Goal: Information Seeking & Learning: Learn about a topic

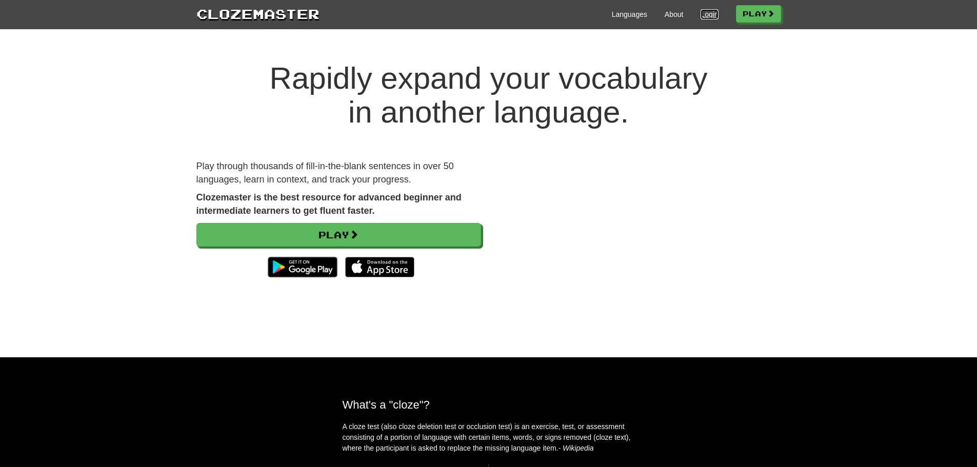
click at [707, 13] on link "Login" at bounding box center [708, 14] width 17 height 10
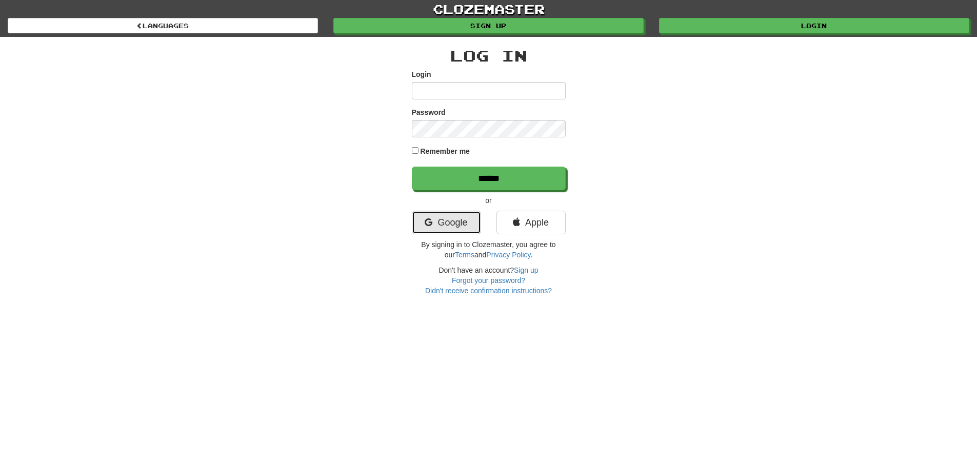
click at [440, 224] on link "Google" at bounding box center [446, 223] width 69 height 24
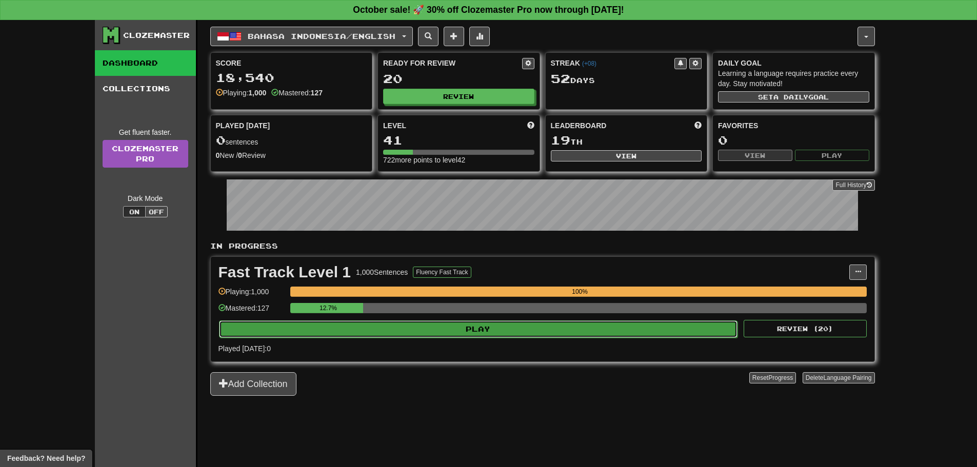
click at [360, 331] on button "Play" at bounding box center [478, 328] width 519 height 17
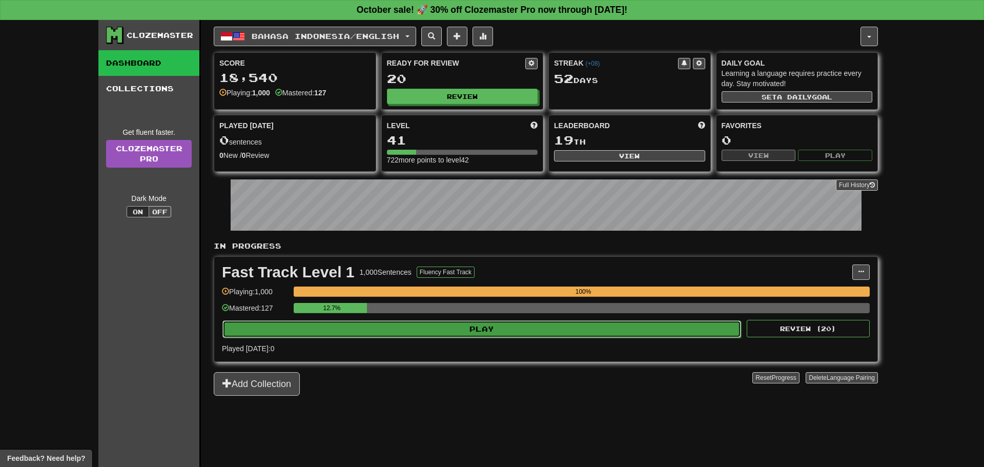
select select "**"
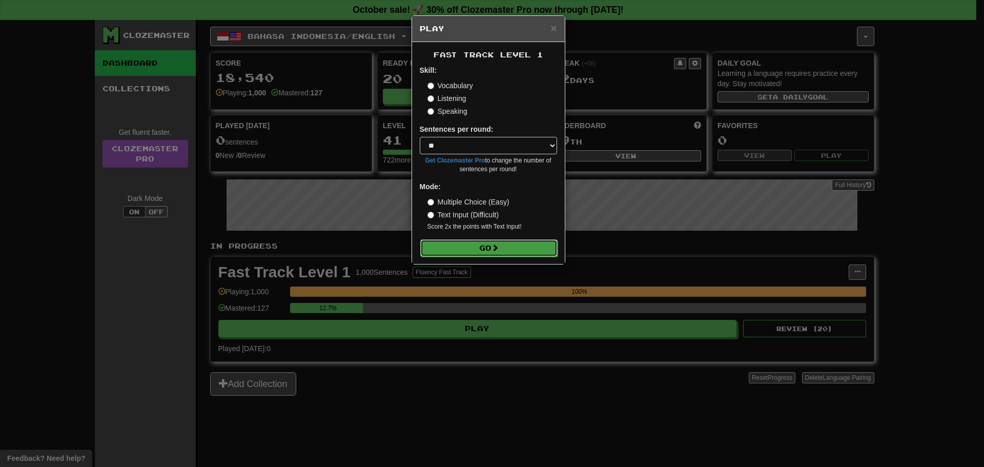
click at [460, 248] on button "Go" at bounding box center [488, 247] width 137 height 17
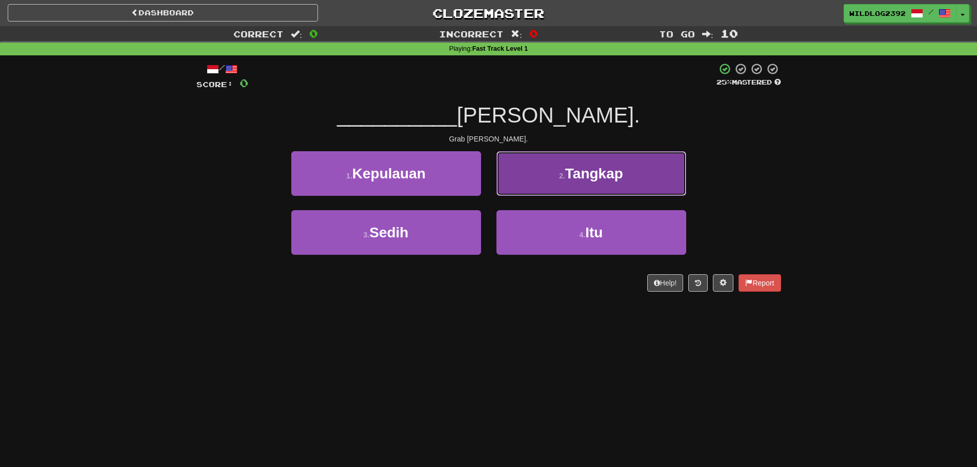
click at [561, 192] on button "2 . Tangkap" at bounding box center [591, 173] width 190 height 45
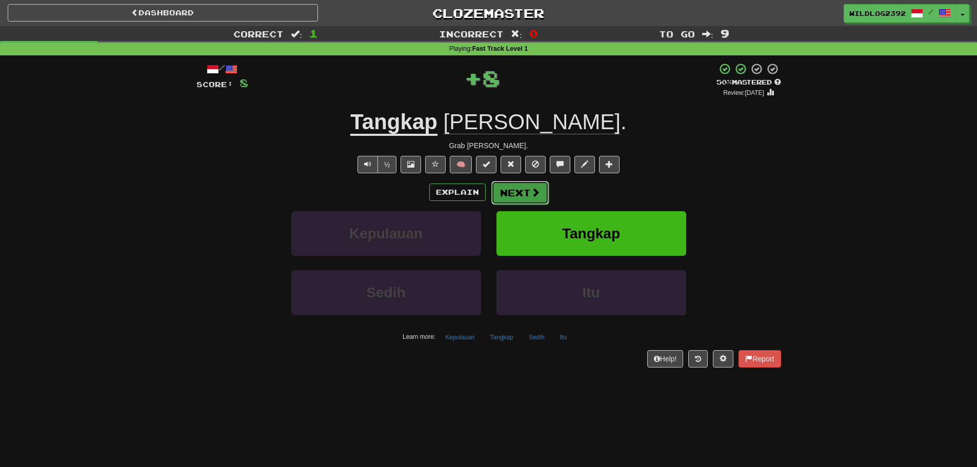
click at [535, 197] on span at bounding box center [535, 192] width 9 height 9
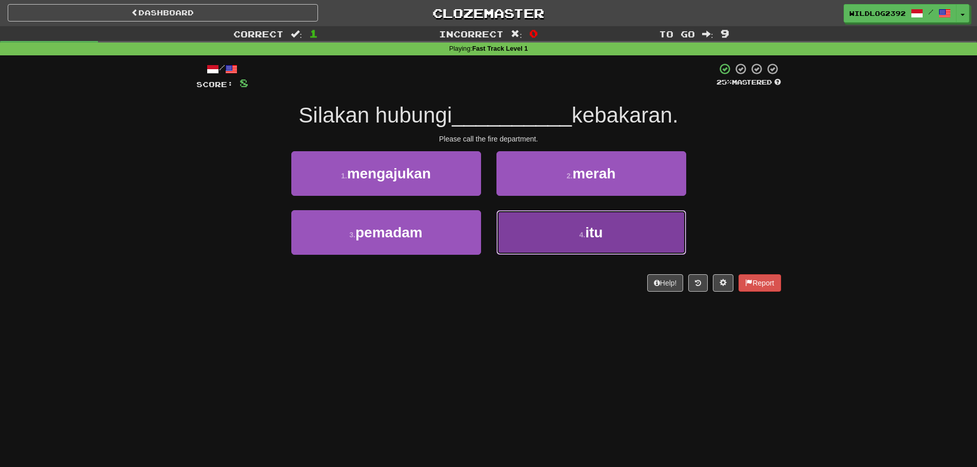
click at [563, 233] on button "4 . itu" at bounding box center [591, 232] width 190 height 45
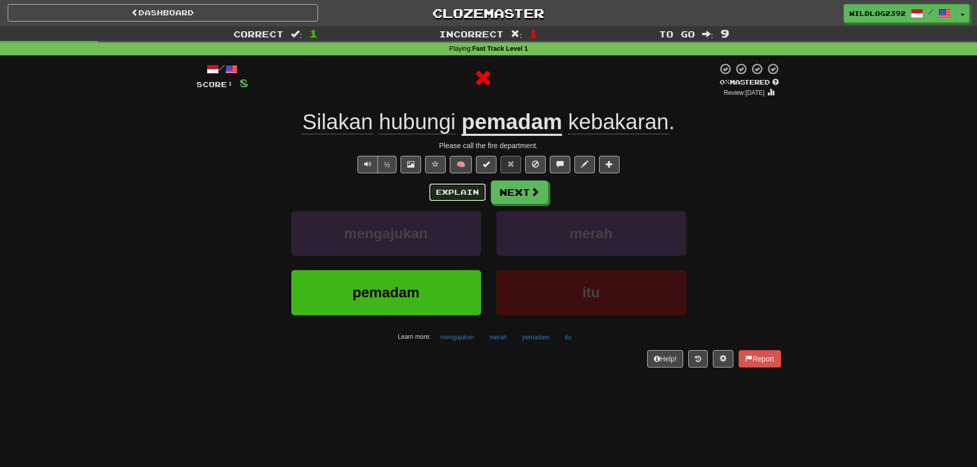
click at [441, 193] on button "Explain" at bounding box center [457, 192] width 56 height 17
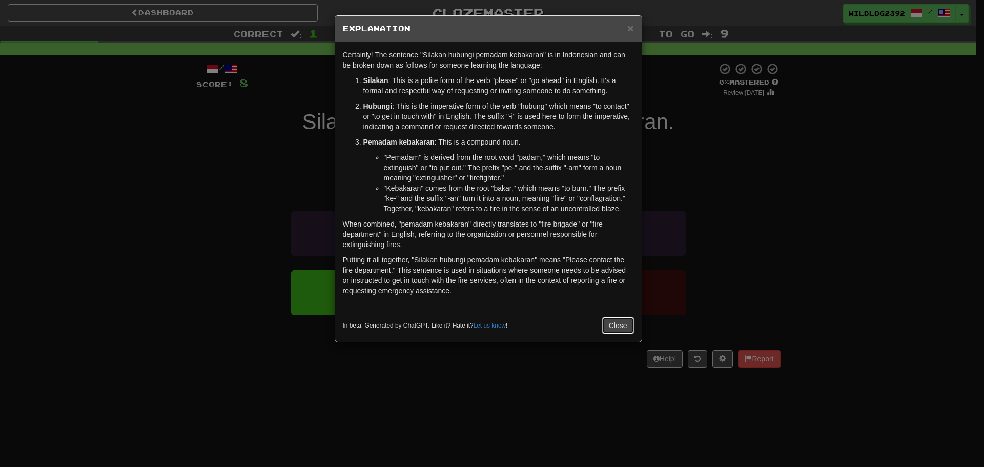
click at [624, 324] on button "Close" at bounding box center [618, 325] width 32 height 17
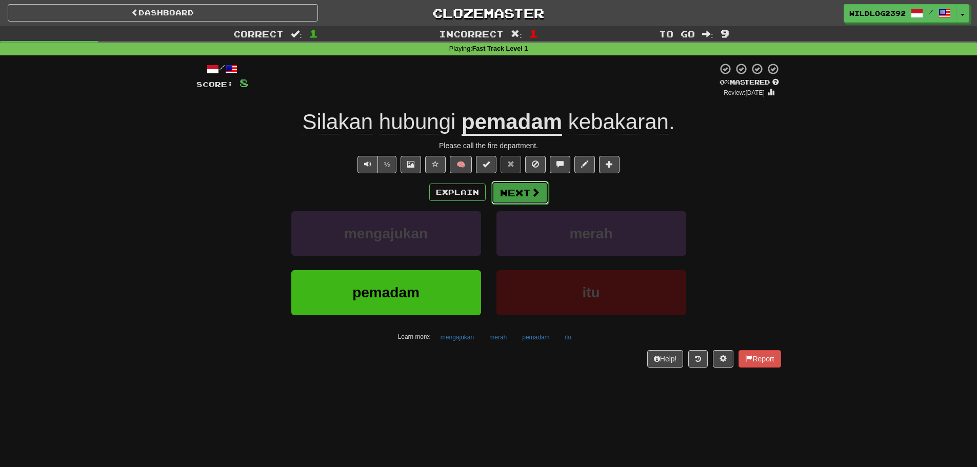
click at [526, 198] on button "Next" at bounding box center [519, 193] width 57 height 24
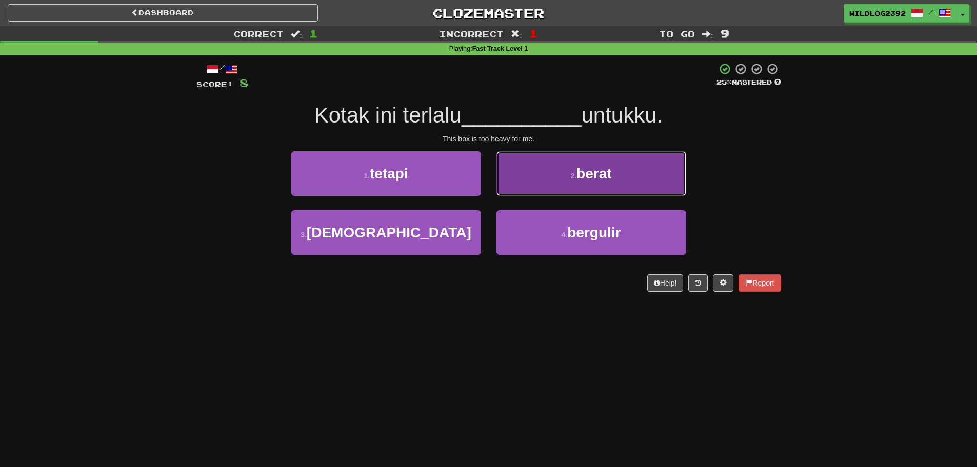
click at [551, 172] on button "2 . berat" at bounding box center [591, 173] width 190 height 45
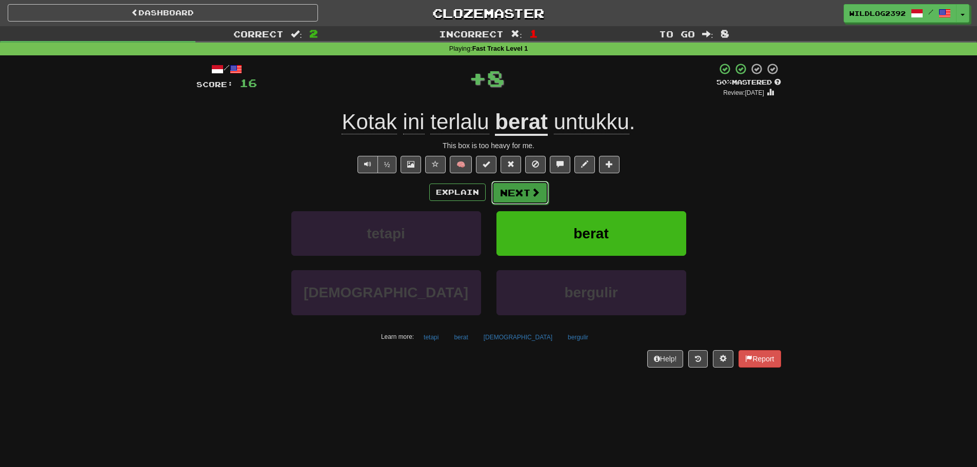
click at [531, 190] on span at bounding box center [535, 192] width 9 height 9
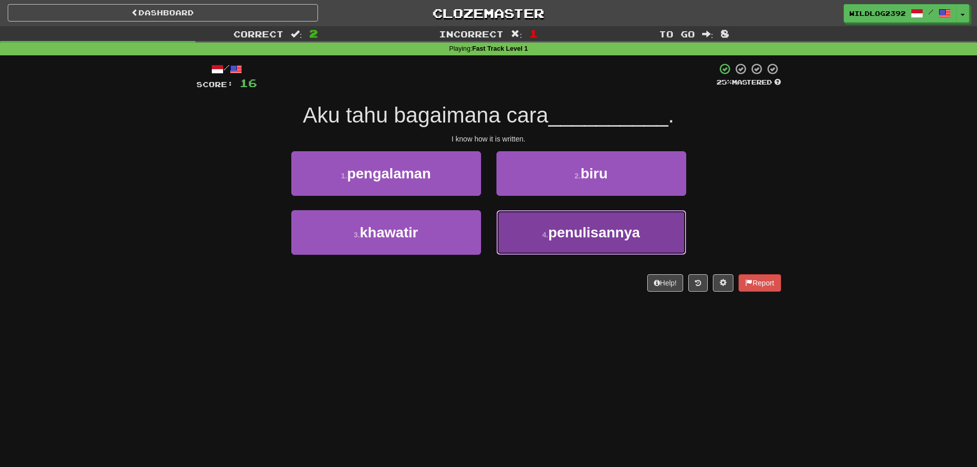
click at [561, 232] on span "penulisannya" at bounding box center [594, 233] width 92 height 16
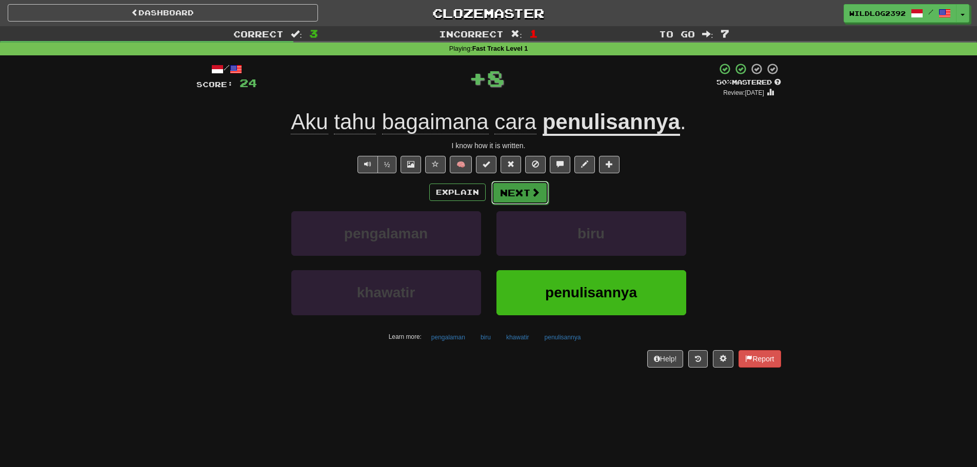
click at [524, 192] on button "Next" at bounding box center [519, 193] width 57 height 24
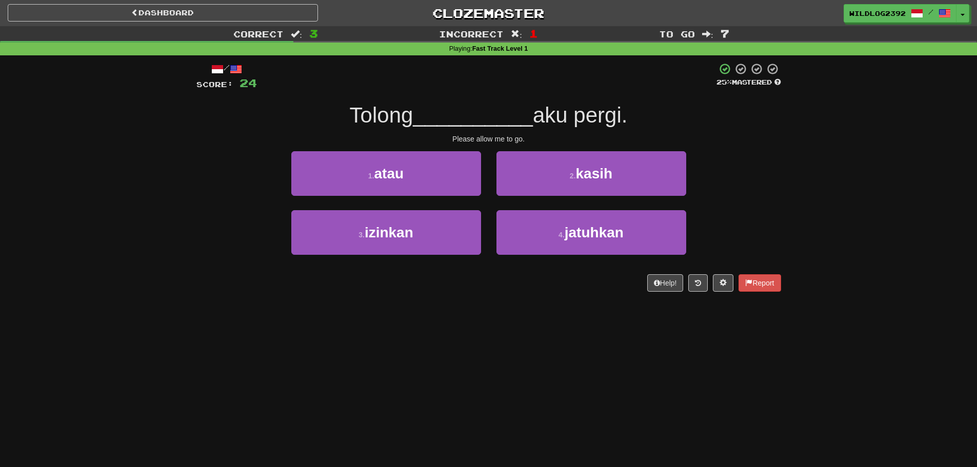
click at [236, 245] on div "3 . izinkan 4 . jatuhkan" at bounding box center [488, 239] width 615 height 59
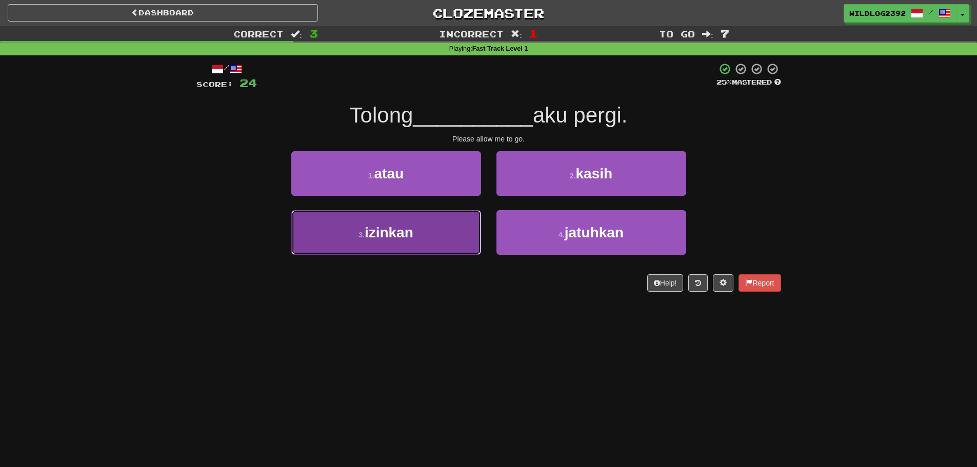
click at [348, 230] on button "3 . izinkan" at bounding box center [386, 232] width 190 height 45
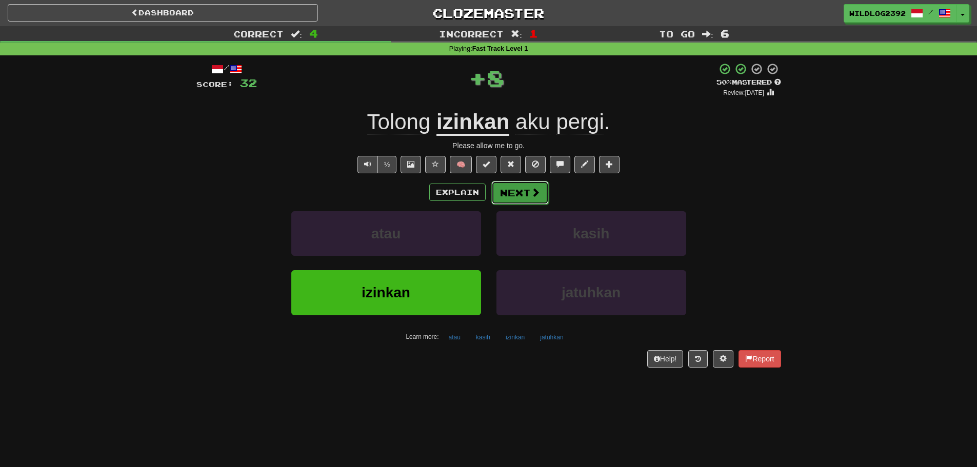
click at [524, 190] on button "Next" at bounding box center [519, 193] width 57 height 24
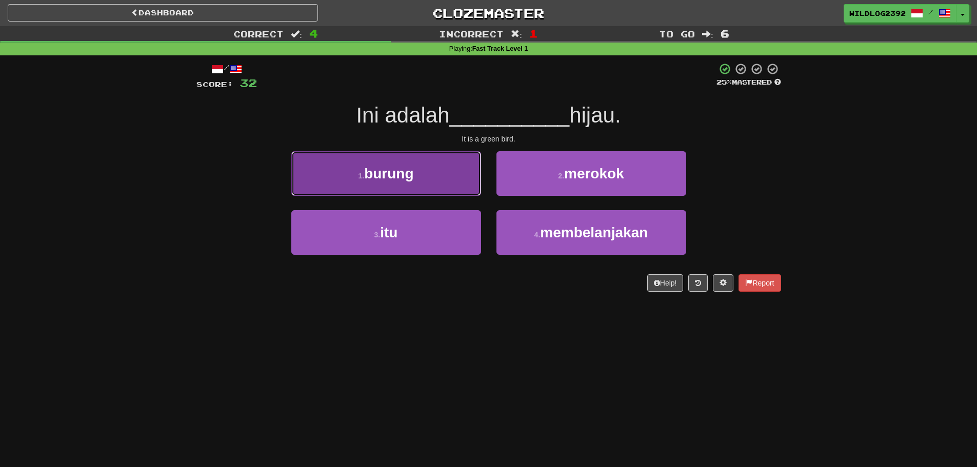
click at [376, 180] on span "burung" at bounding box center [388, 174] width 49 height 16
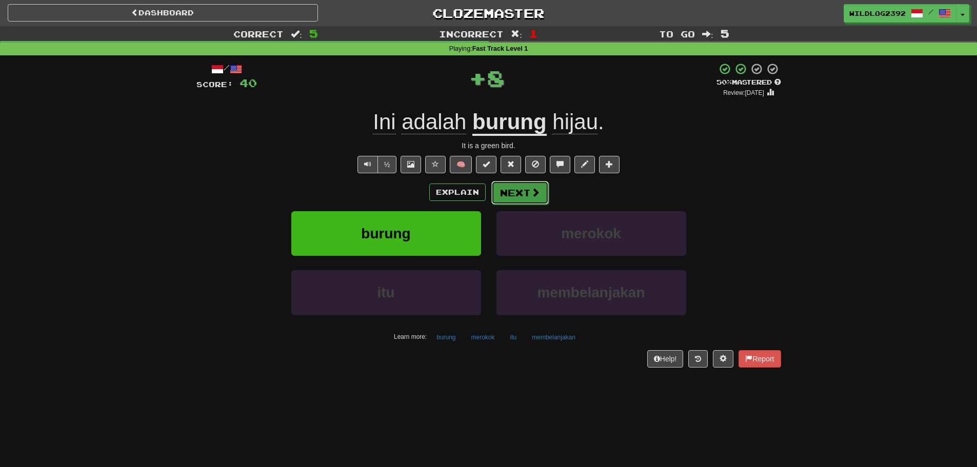
click at [510, 191] on button "Next" at bounding box center [519, 193] width 57 height 24
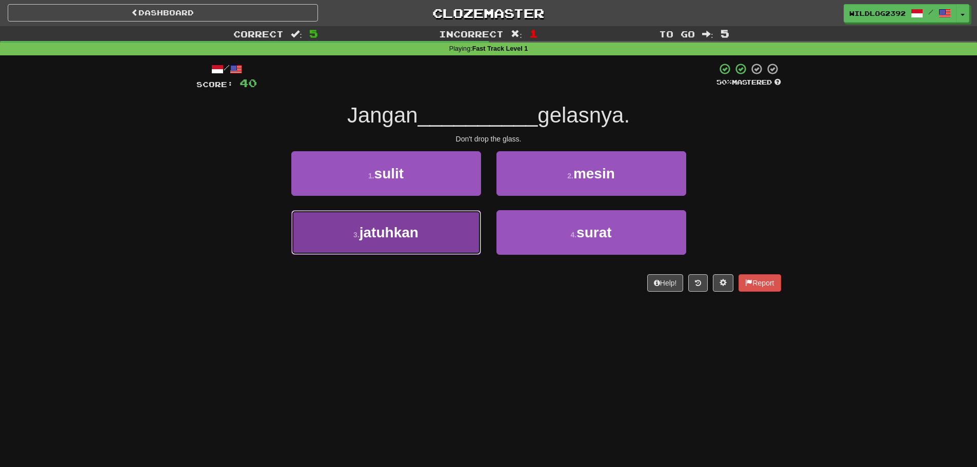
click at [435, 238] on button "3 . jatuhkan" at bounding box center [386, 232] width 190 height 45
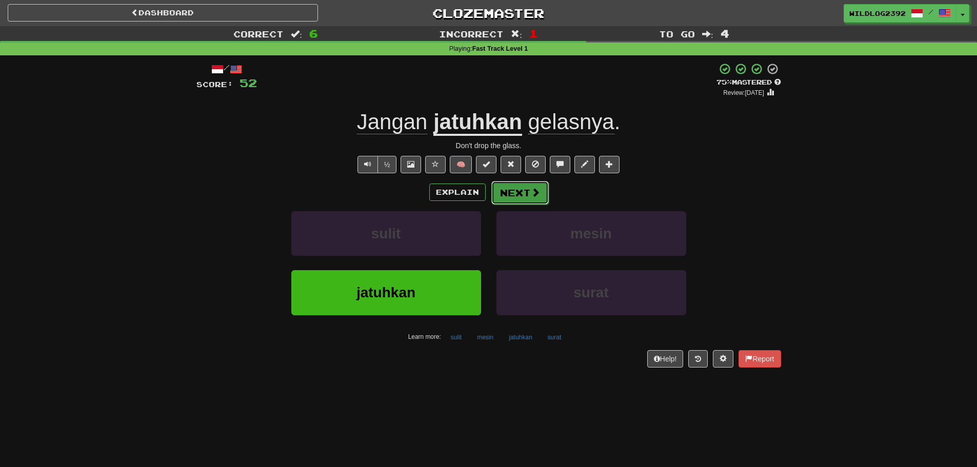
click at [502, 193] on button "Next" at bounding box center [519, 193] width 57 height 24
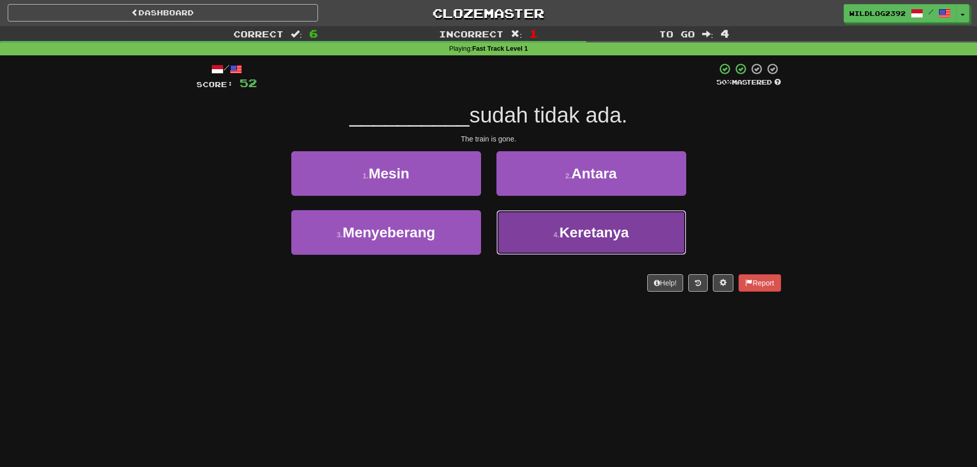
click at [534, 230] on button "4 . Keretanya" at bounding box center [591, 232] width 190 height 45
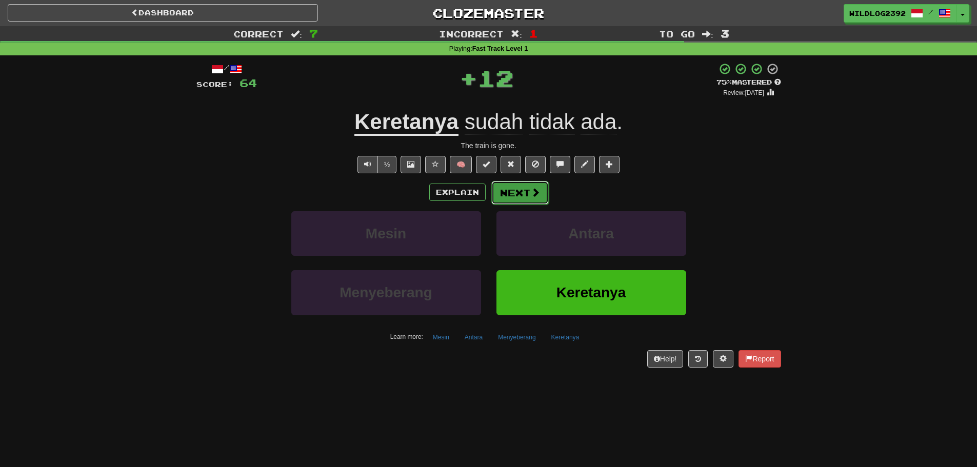
click at [524, 192] on button "Next" at bounding box center [519, 193] width 57 height 24
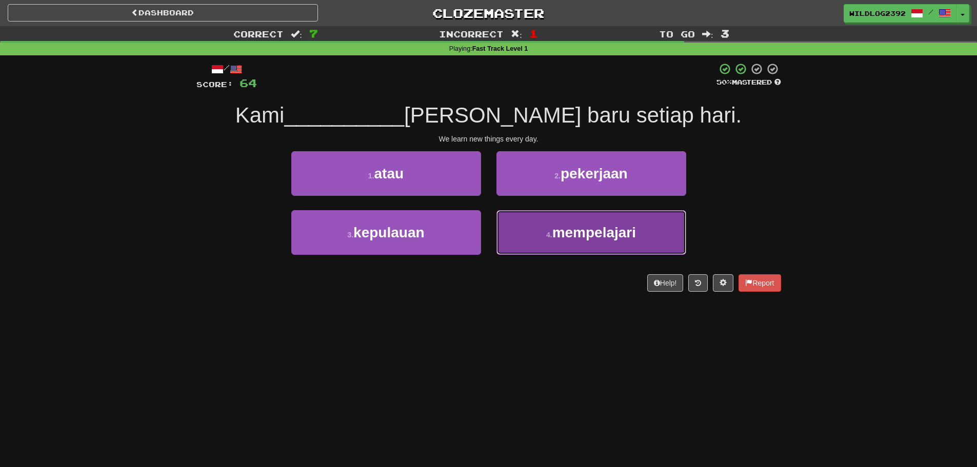
click at [591, 235] on span "mempelajari" at bounding box center [594, 233] width 84 height 16
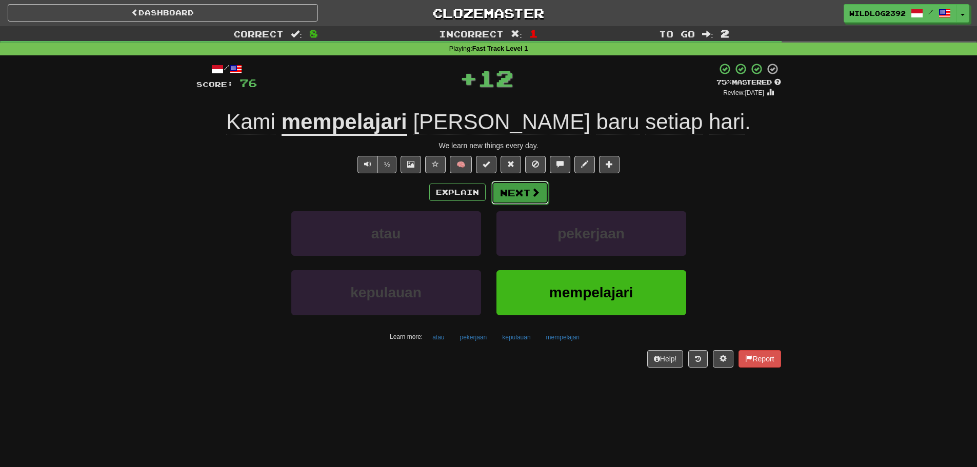
click at [509, 193] on button "Next" at bounding box center [519, 193] width 57 height 24
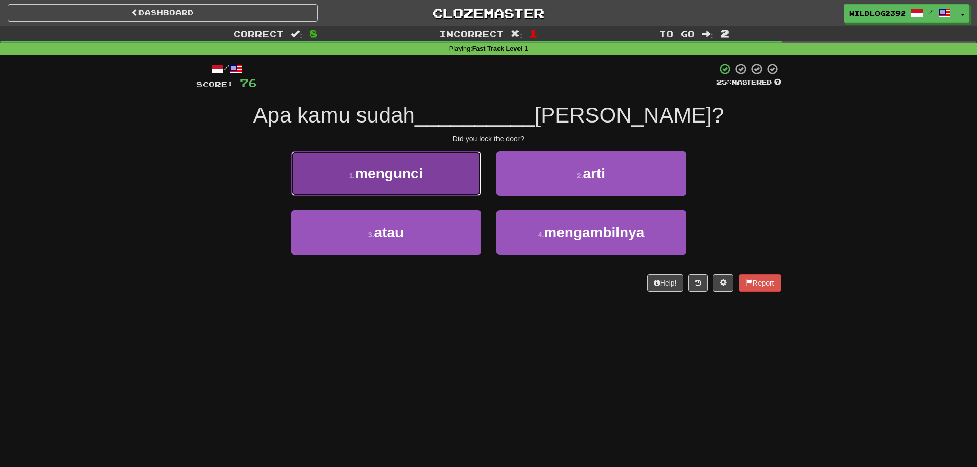
click at [375, 183] on button "1 . mengunci" at bounding box center [386, 173] width 190 height 45
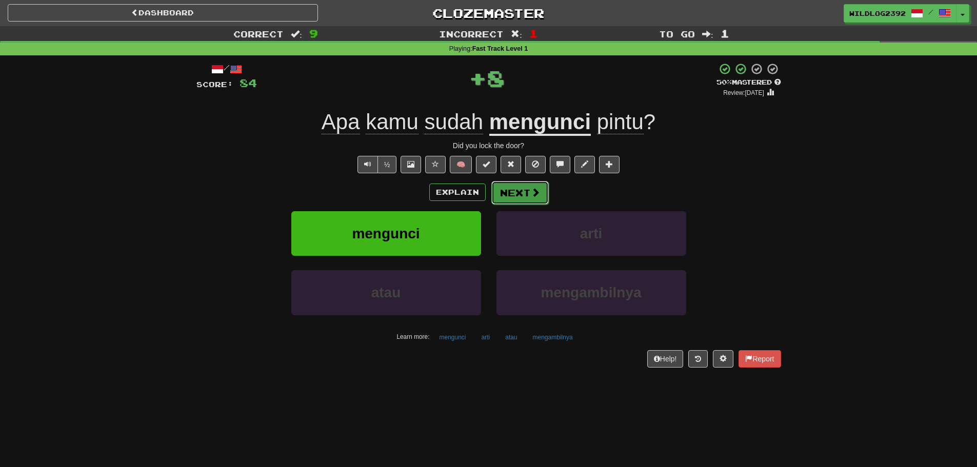
click at [534, 194] on span at bounding box center [535, 192] width 9 height 9
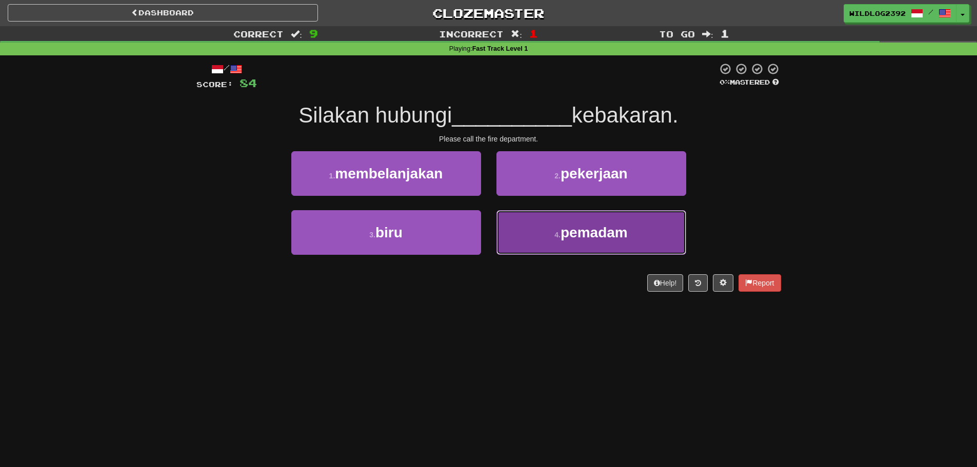
click at [586, 235] on span "pemadam" at bounding box center [593, 233] width 67 height 16
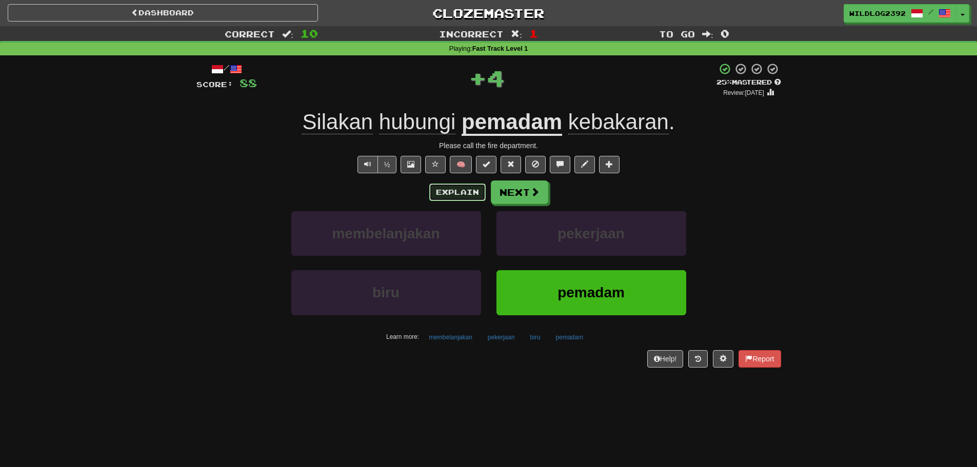
click at [459, 196] on button "Explain" at bounding box center [457, 192] width 56 height 17
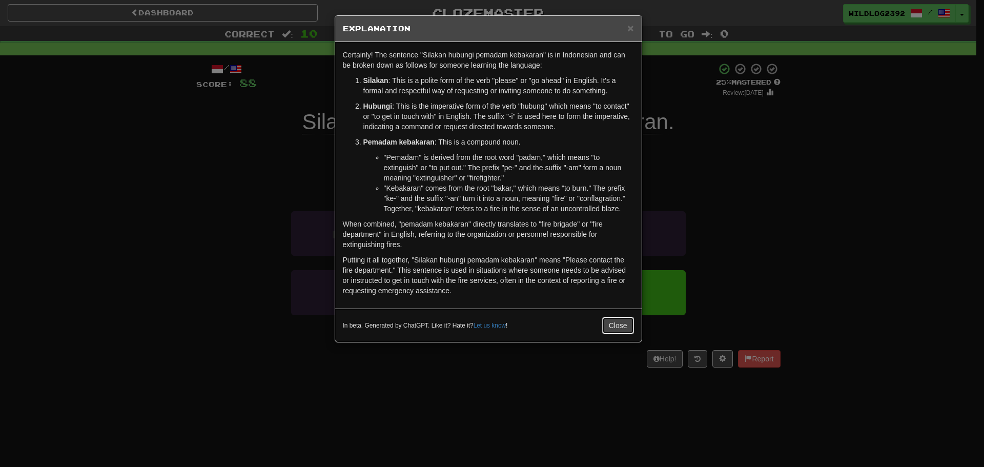
click at [615, 323] on button "Close" at bounding box center [618, 325] width 32 height 17
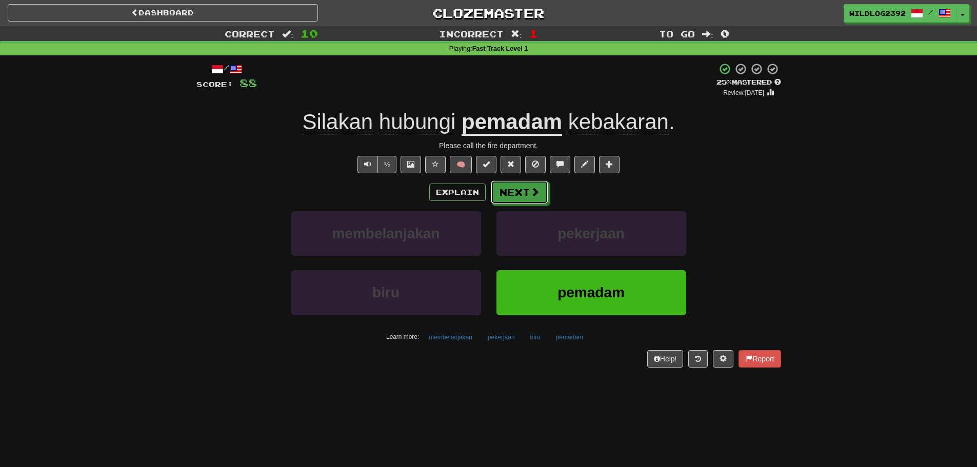
click at [530, 189] on span at bounding box center [534, 191] width 9 height 9
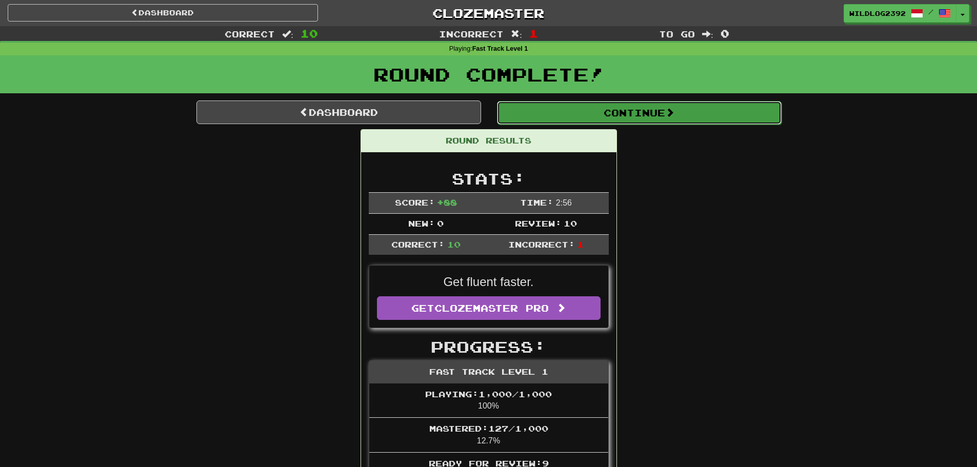
click at [544, 117] on button "Continue" at bounding box center [639, 113] width 285 height 24
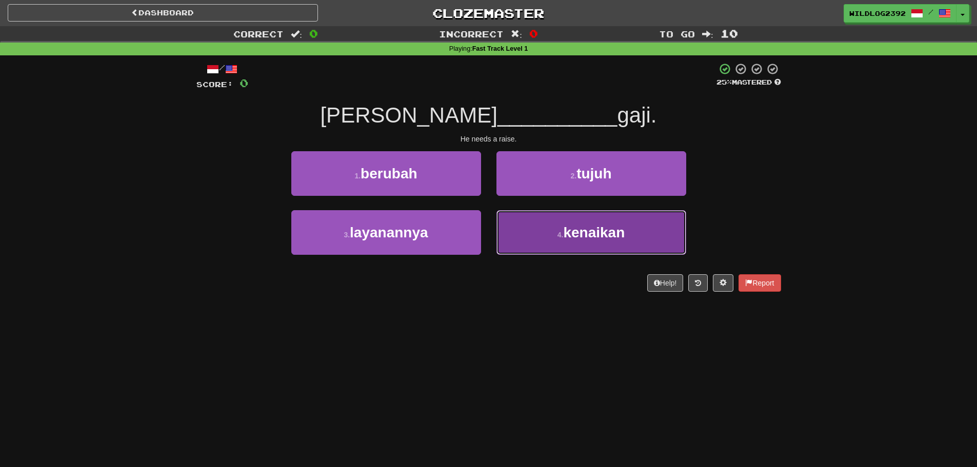
click at [565, 230] on span "kenaikan" at bounding box center [594, 233] width 62 height 16
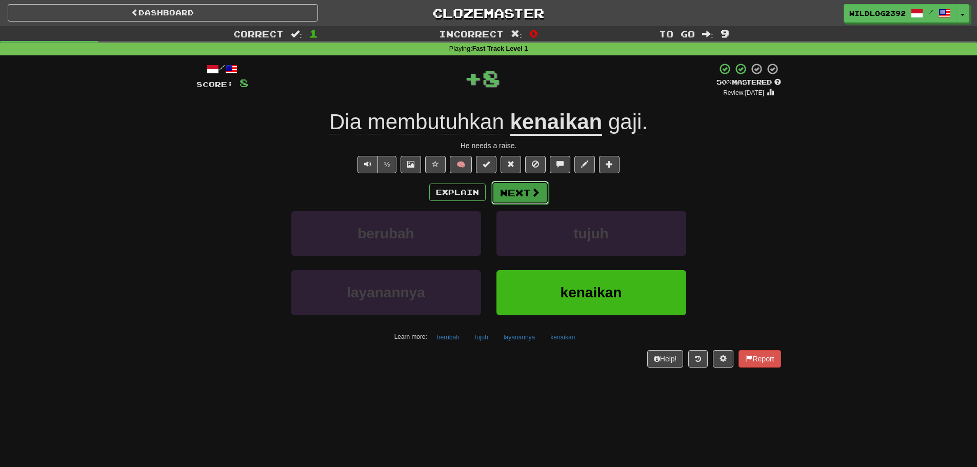
click at [538, 197] on span at bounding box center [535, 192] width 9 height 9
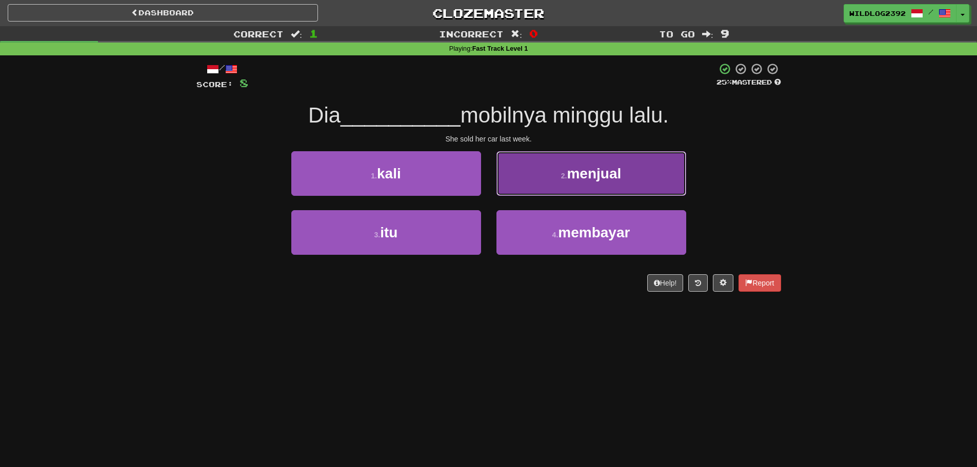
click at [549, 179] on button "2 . menjual" at bounding box center [591, 173] width 190 height 45
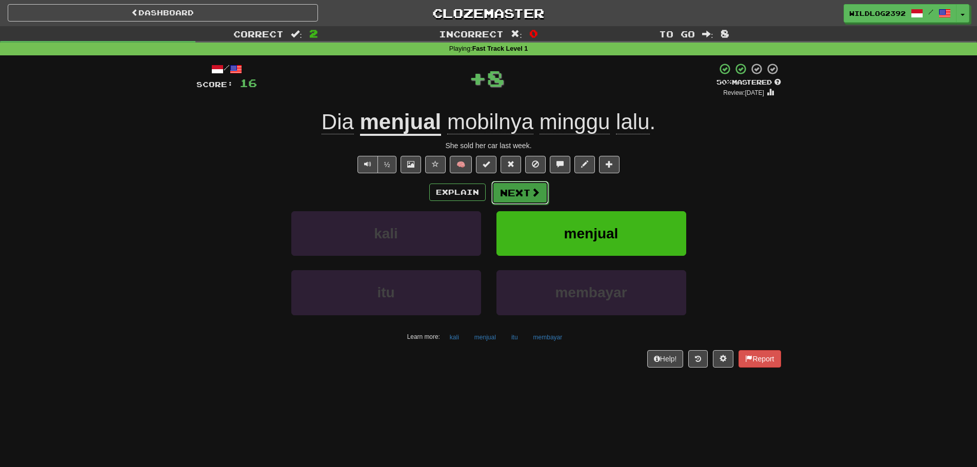
click at [528, 190] on button "Next" at bounding box center [519, 193] width 57 height 24
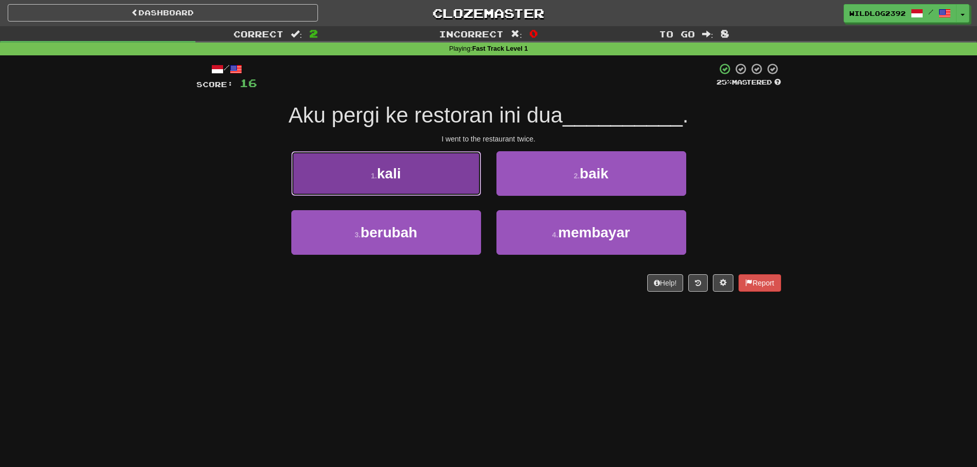
click at [447, 180] on button "1 . kali" at bounding box center [386, 173] width 190 height 45
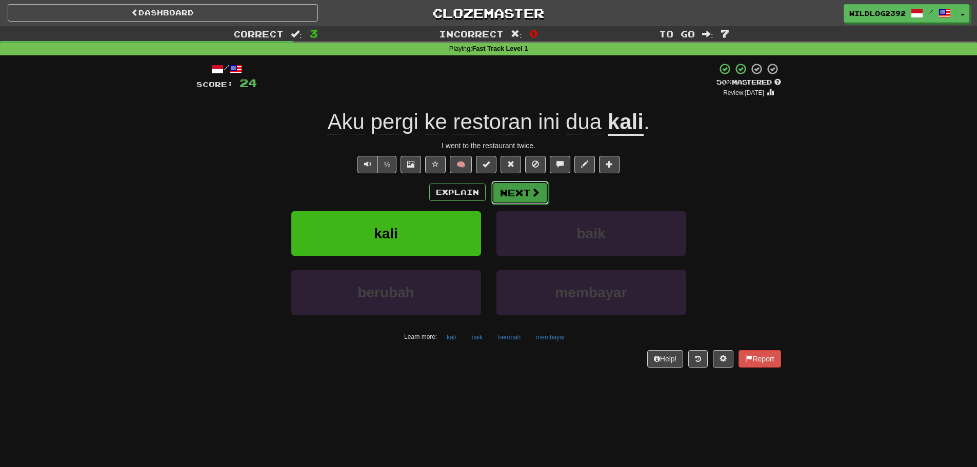
click at [505, 195] on button "Next" at bounding box center [519, 193] width 57 height 24
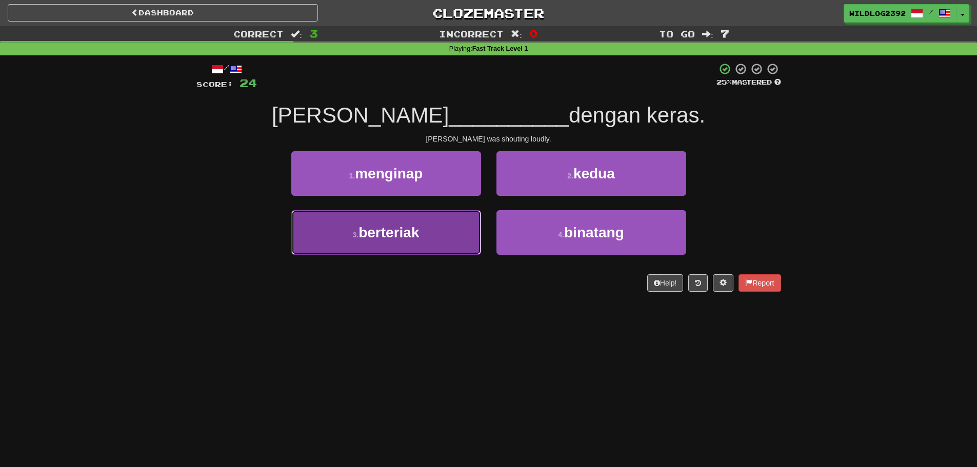
click at [412, 235] on span "berteriak" at bounding box center [388, 233] width 60 height 16
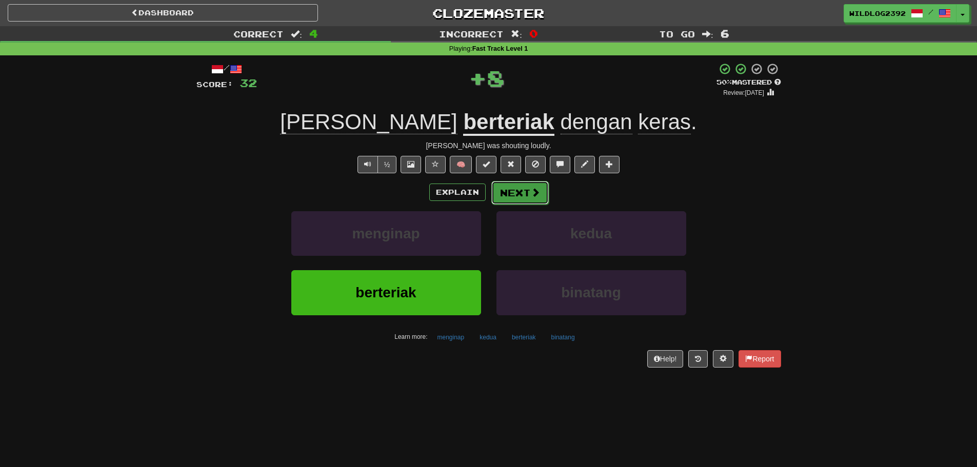
click at [519, 191] on button "Next" at bounding box center [519, 193] width 57 height 24
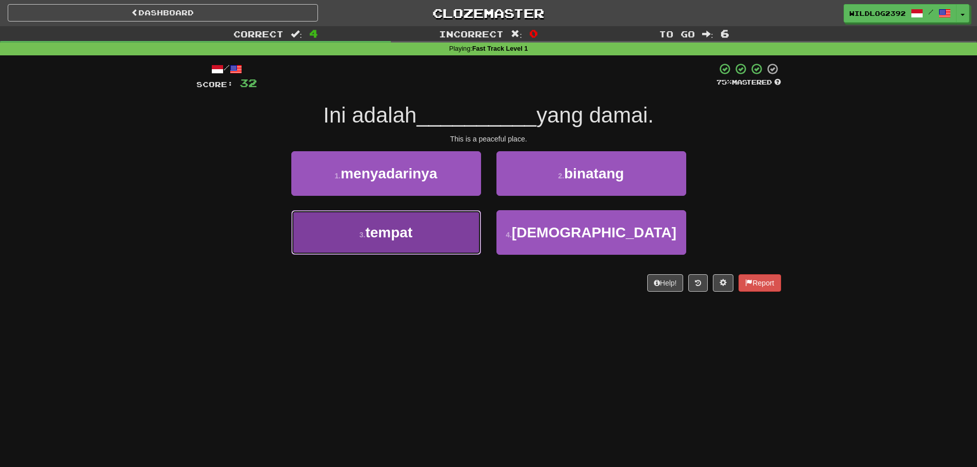
click at [414, 237] on button "3 . tempat" at bounding box center [386, 232] width 190 height 45
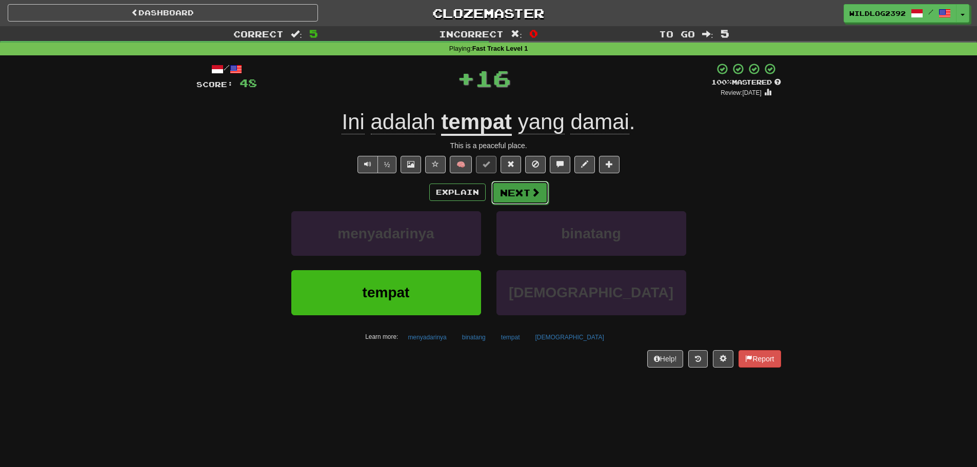
click at [510, 194] on button "Next" at bounding box center [519, 193] width 57 height 24
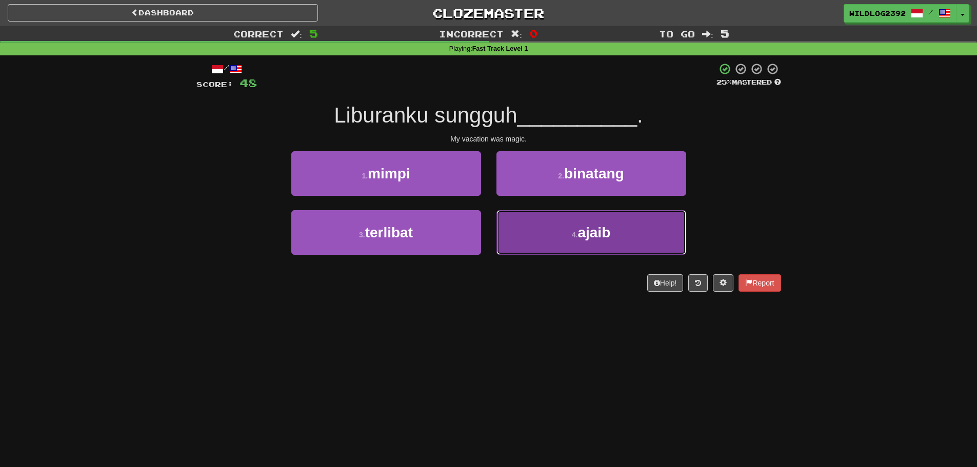
click at [564, 230] on button "4 . ajaib" at bounding box center [591, 232] width 190 height 45
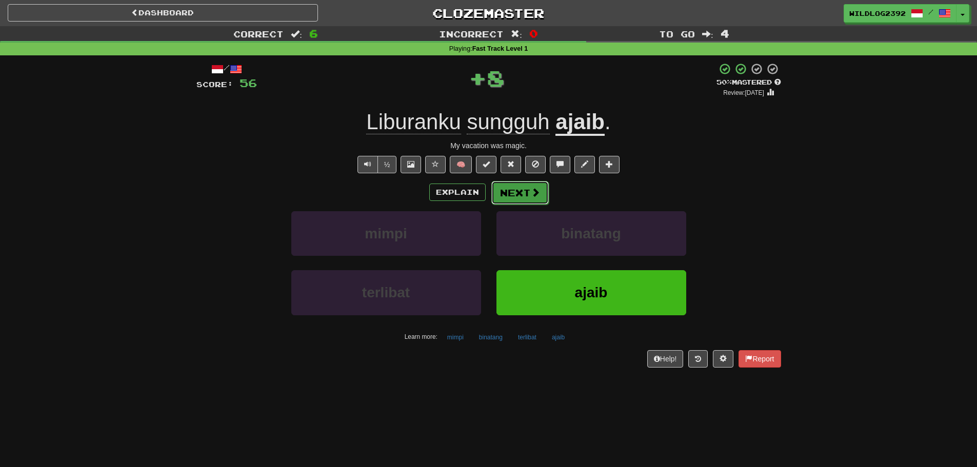
click at [527, 191] on button "Next" at bounding box center [519, 193] width 57 height 24
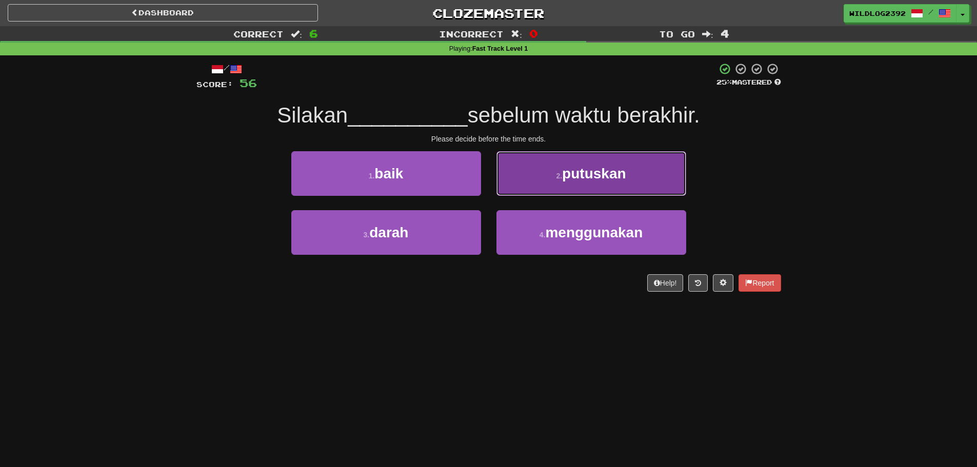
click at [640, 174] on button "2 . putuskan" at bounding box center [591, 173] width 190 height 45
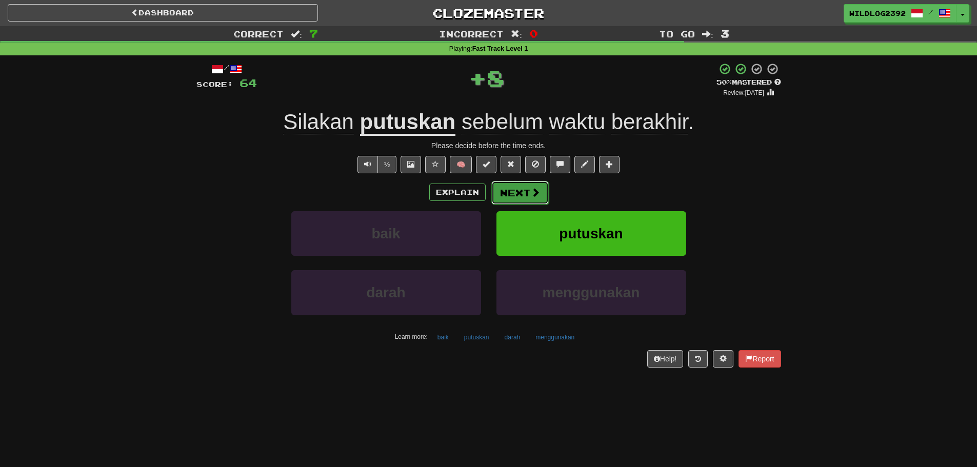
click at [526, 191] on button "Next" at bounding box center [519, 193] width 57 height 24
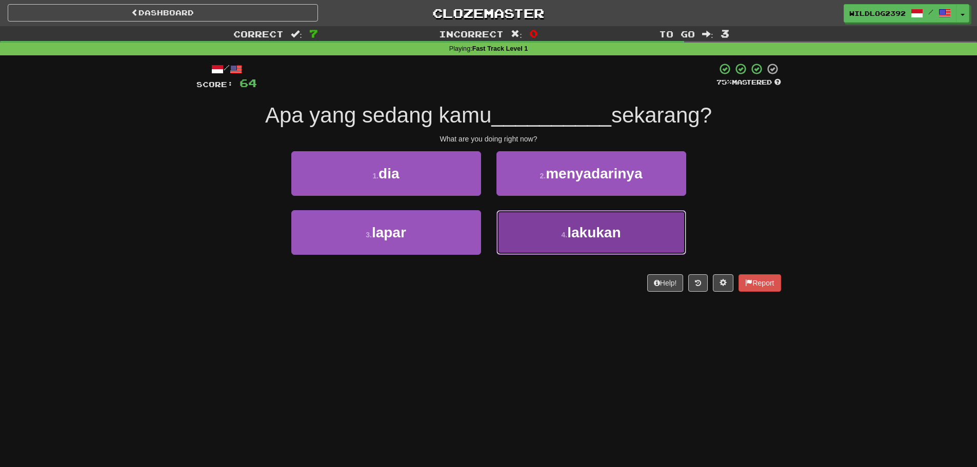
click at [522, 236] on button "4 . lakukan" at bounding box center [591, 232] width 190 height 45
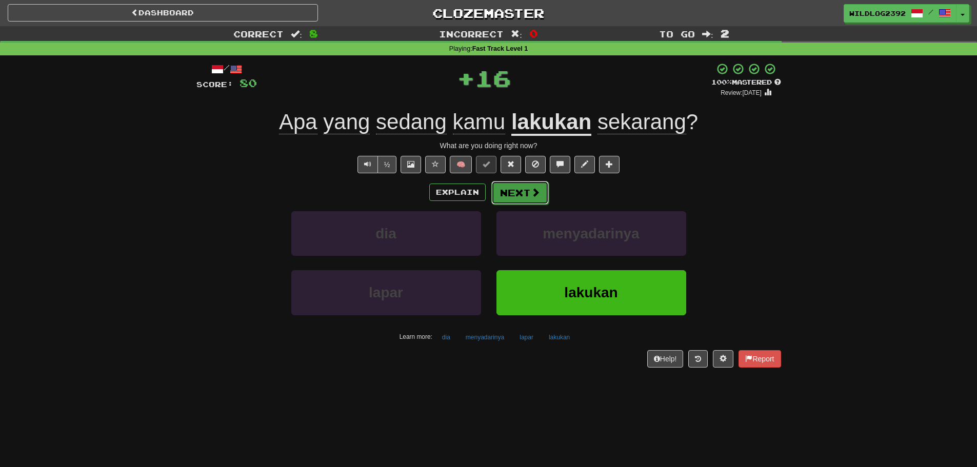
click at [520, 198] on button "Next" at bounding box center [519, 193] width 57 height 24
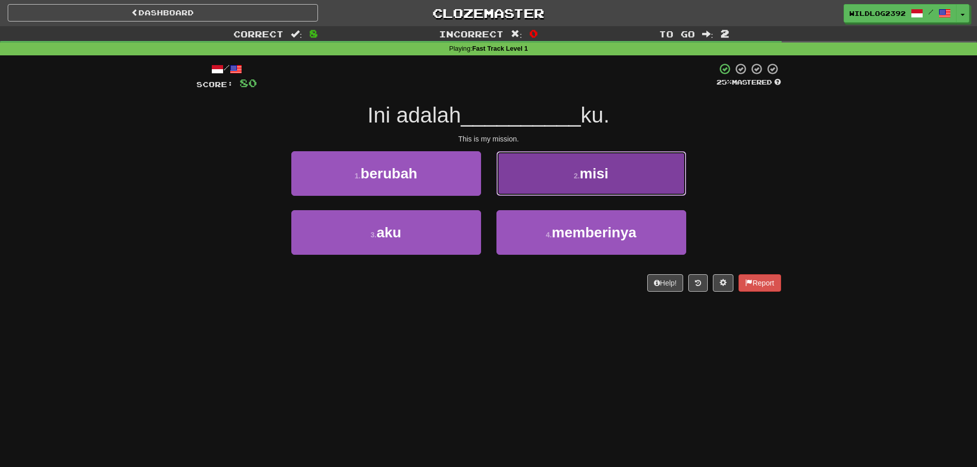
click at [539, 181] on button "2 . misi" at bounding box center [591, 173] width 190 height 45
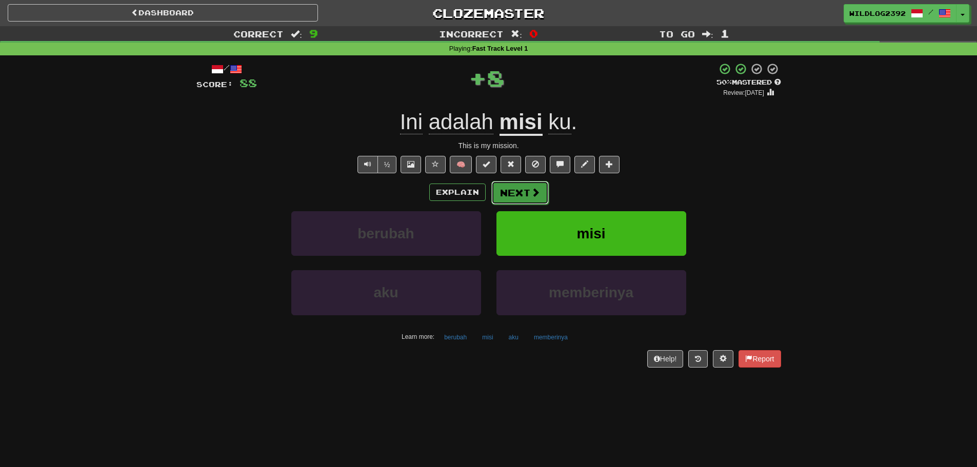
click at [505, 189] on button "Next" at bounding box center [519, 193] width 57 height 24
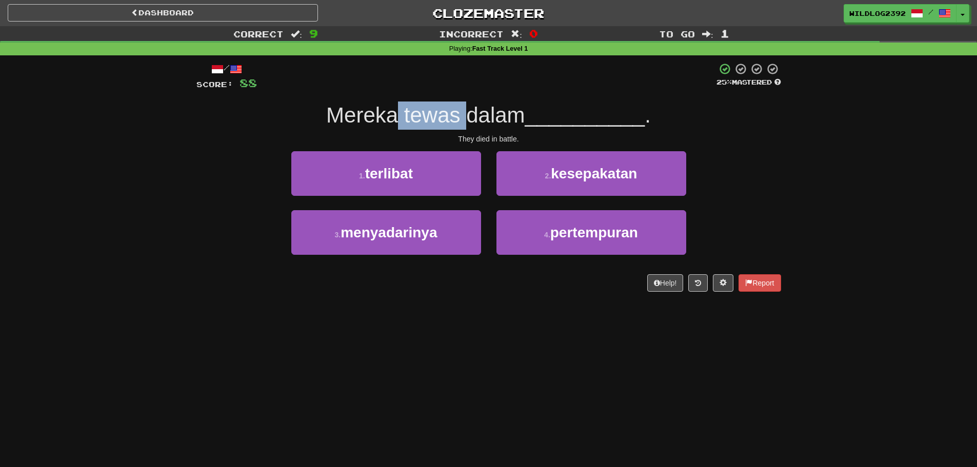
drag, startPoint x: 395, startPoint y: 115, endPoint x: 468, endPoint y: 113, distance: 72.3
click at [468, 113] on span "Mereka tewas dalam" at bounding box center [425, 115] width 199 height 24
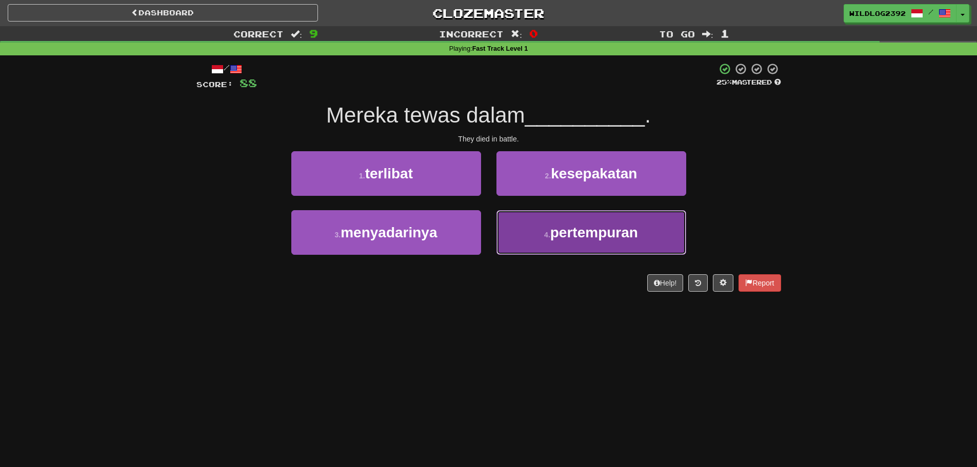
click at [621, 227] on span "pertempuran" at bounding box center [594, 233] width 88 height 16
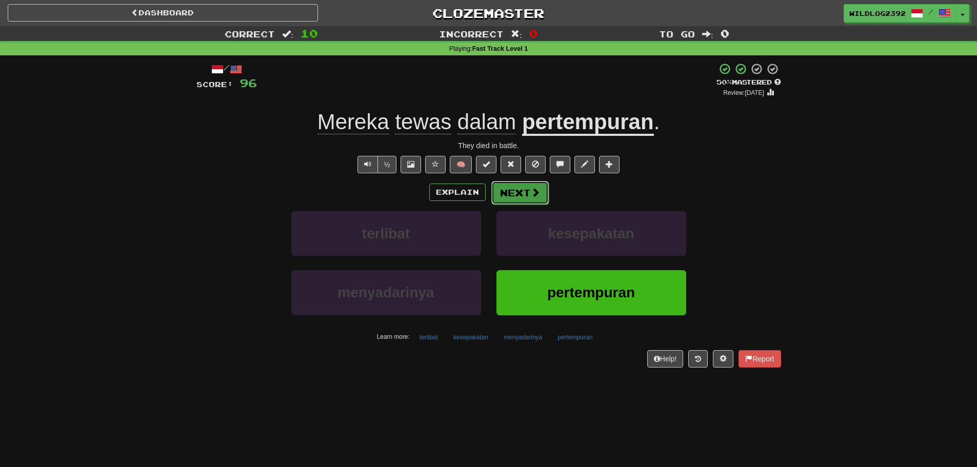
click at [533, 191] on span at bounding box center [535, 192] width 9 height 9
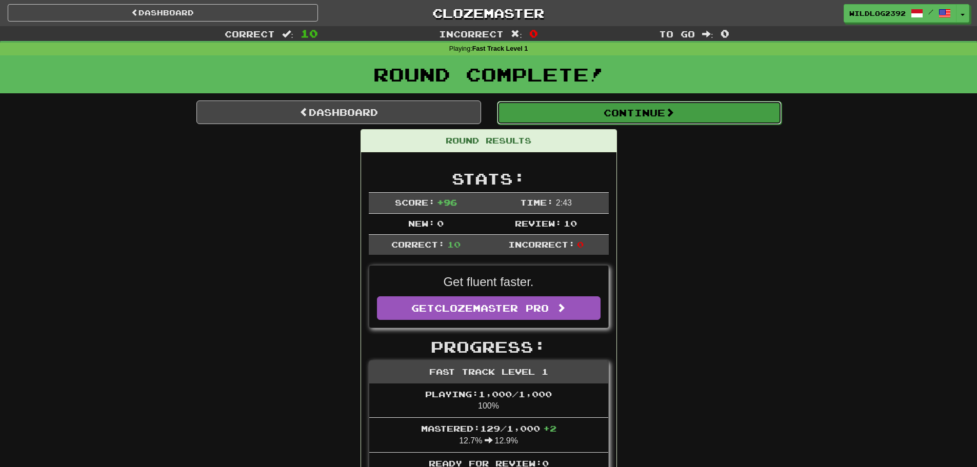
click at [618, 109] on button "Continue" at bounding box center [639, 113] width 285 height 24
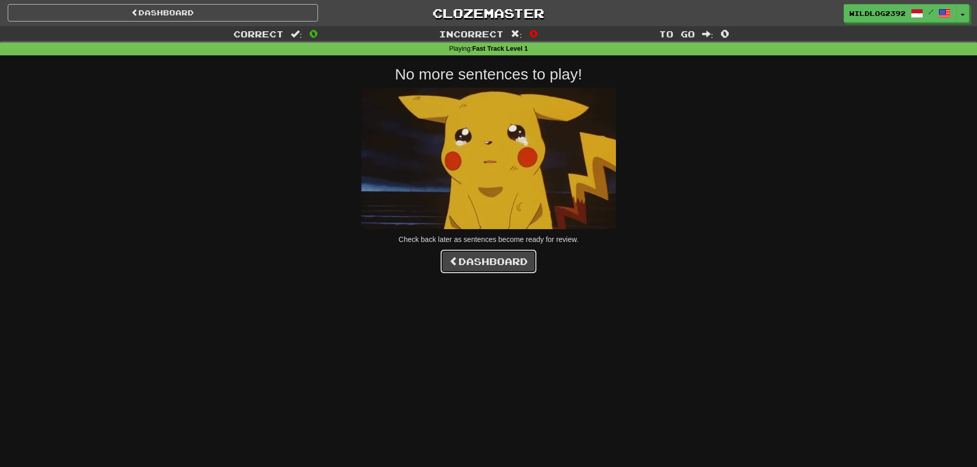
click at [473, 260] on link "Dashboard" at bounding box center [488, 262] width 96 height 24
